Goal: Find specific page/section: Find specific page/section

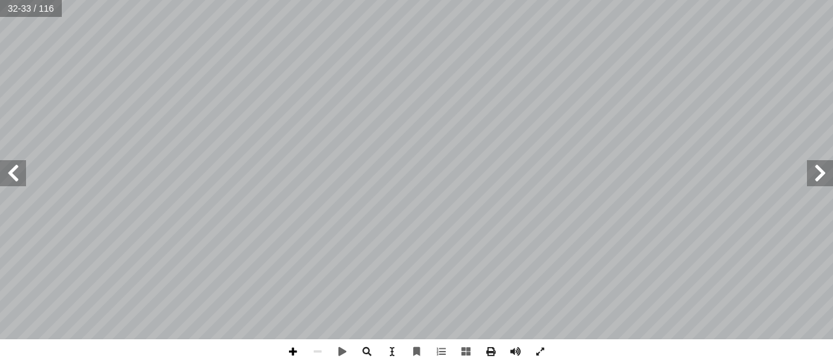
click at [290, 350] on span at bounding box center [293, 351] width 25 height 25
click at [324, 353] on span at bounding box center [317, 351] width 25 height 25
click at [20, 171] on span at bounding box center [13, 173] width 26 height 26
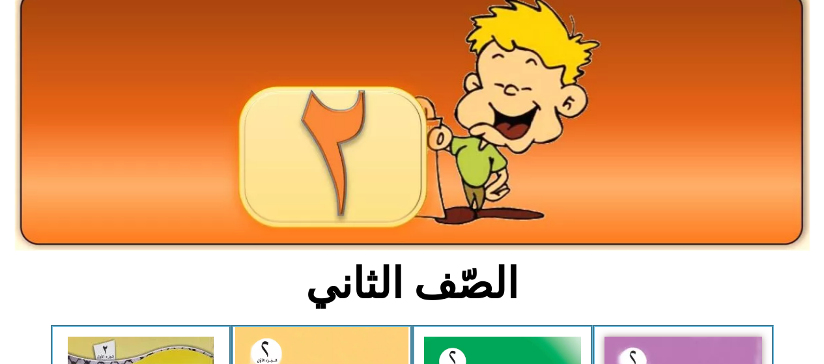
scroll to position [260, 0]
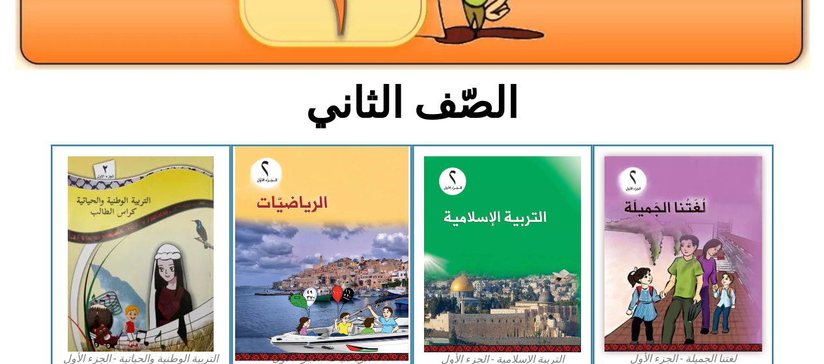
click at [296, 218] on img at bounding box center [321, 253] width 173 height 214
